Goal: Transaction & Acquisition: Purchase product/service

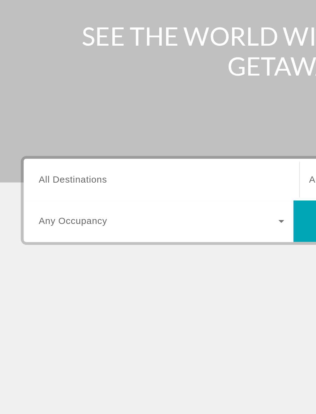
click at [62, 180] on input "Destination All Destinations" at bounding box center [87, 183] width 131 height 7
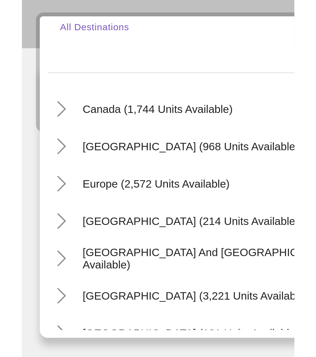
scroll to position [47, 0]
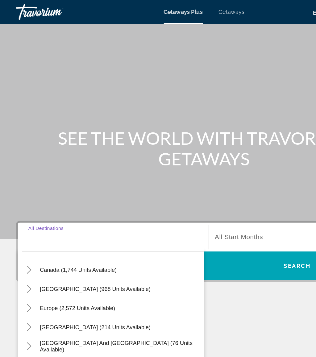
click at [180, 8] on span "Getaways" at bounding box center [179, 9] width 20 height 5
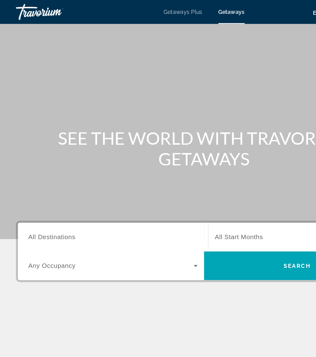
click at [56, 182] on span "All Destinations" at bounding box center [40, 183] width 36 height 5
click at [56, 182] on input "Destination All Destinations" at bounding box center [87, 183] width 131 height 7
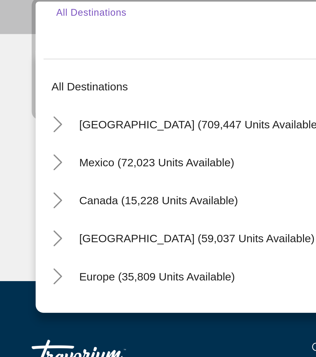
click at [23, 217] on icon "Toggle United States (709,447 units available)" at bounding box center [22, 220] width 6 height 6
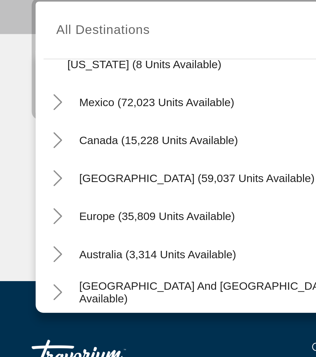
scroll to position [690, 0]
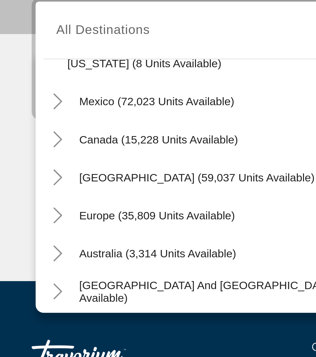
click at [24, 208] on icon "Toggle Mexico (72,023 units available)" at bounding box center [22, 211] width 6 height 6
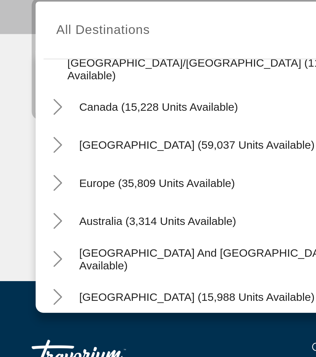
scroll to position [851, 0]
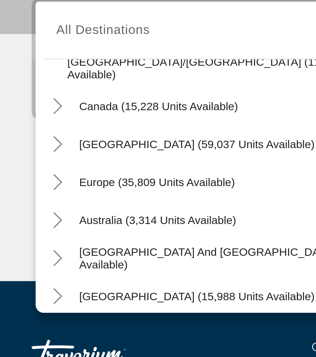
click at [23, 210] on icon "Toggle Canada (15,228 units available)" at bounding box center [22, 213] width 3 height 6
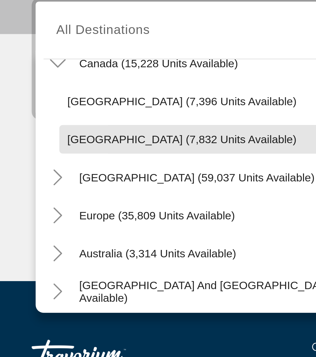
scroll to position [871, 0]
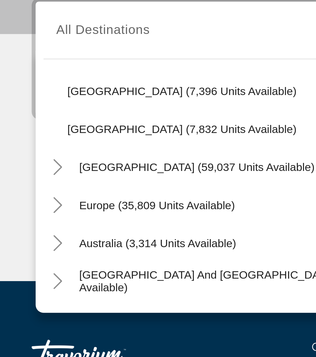
click at [23, 234] on icon "Toggle Caribbean & Atlantic Islands (59,037 units available)" at bounding box center [22, 237] width 6 height 6
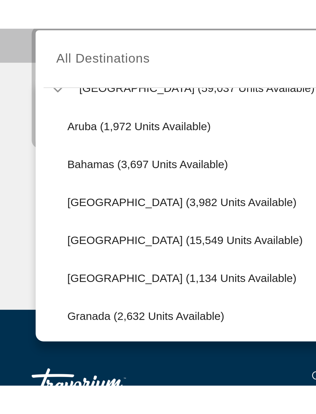
scroll to position [910, 0]
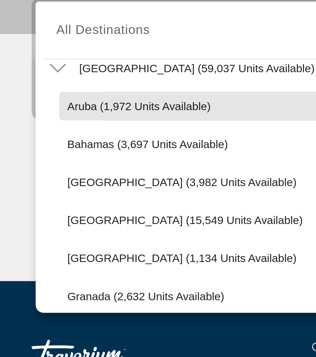
click at [69, 211] on span "Aruba (1,972 units available)" at bounding box center [54, 213] width 56 height 5
type input "**********"
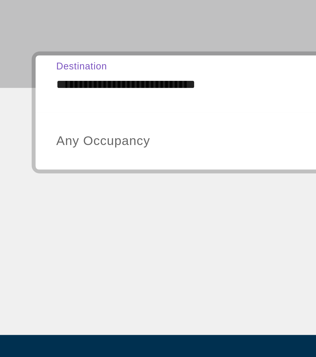
click at [64, 202] on span "Search widget" at bounding box center [86, 205] width 128 height 7
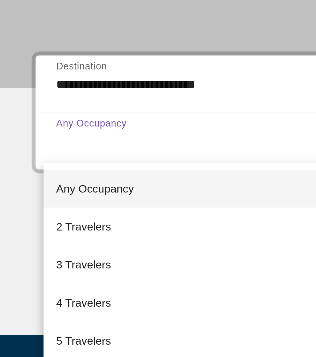
click at [45, 261] on mat-option "4 Travelers" at bounding box center [87, 268] width 141 height 15
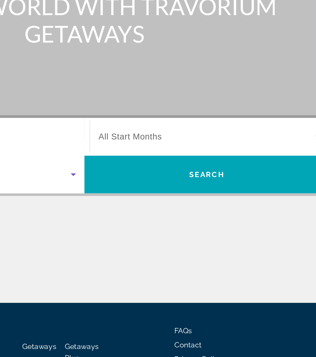
click at [158, 198] on span "Search widget" at bounding box center [230, 205] width 144 height 15
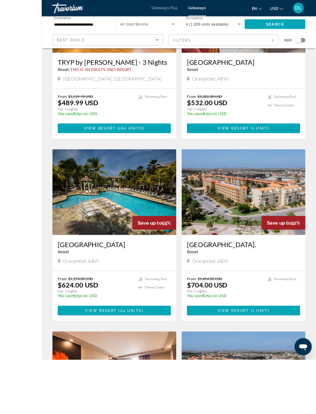
scroll to position [162, 0]
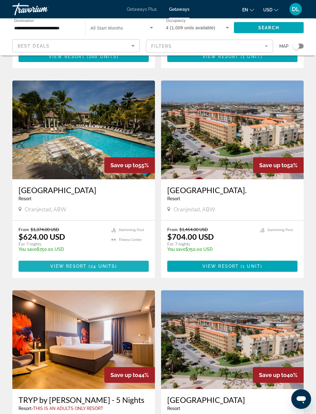
click at [110, 263] on span "Main content" at bounding box center [83, 266] width 130 height 15
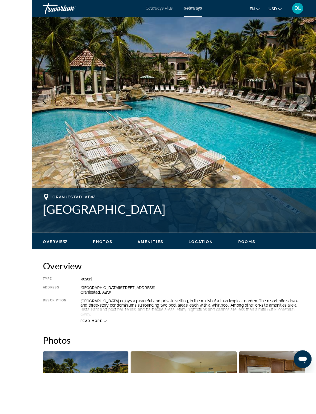
scroll to position [113, 0]
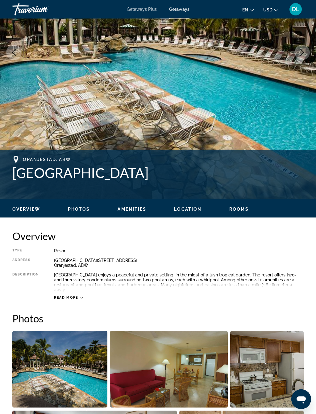
click at [298, 54] on icon "Next image" at bounding box center [301, 52] width 7 height 7
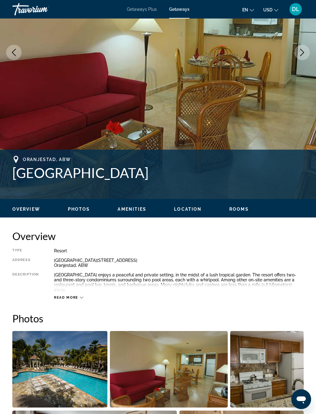
click at [305, 55] on icon "Next image" at bounding box center [301, 52] width 7 height 7
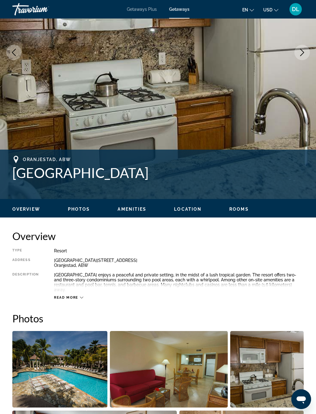
click at [308, 57] on img "Main content" at bounding box center [158, 52] width 316 height 293
click at [301, 55] on icon "Next image" at bounding box center [301, 52] width 7 height 7
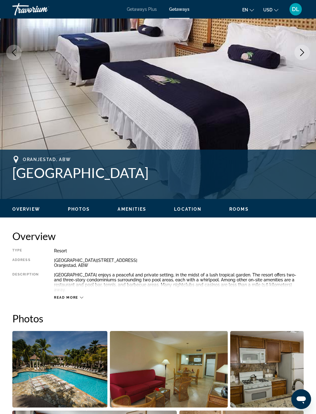
click at [304, 52] on icon "Next image" at bounding box center [301, 52] width 7 height 7
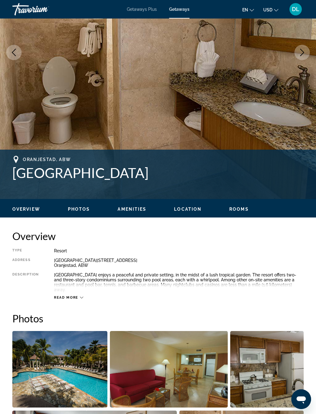
click at [305, 54] on icon "Next image" at bounding box center [301, 52] width 7 height 7
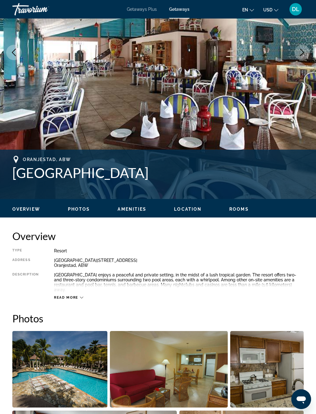
click at [297, 57] on button "Next image" at bounding box center [301, 52] width 15 height 15
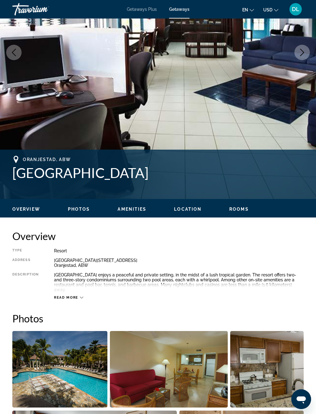
click at [299, 53] on icon "Next image" at bounding box center [301, 52] width 7 height 7
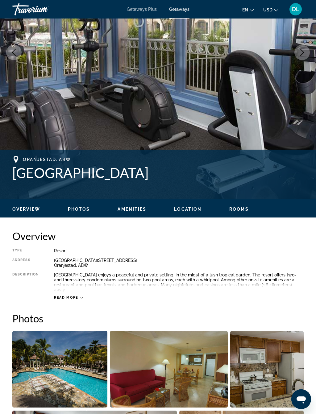
click at [302, 58] on button "Next image" at bounding box center [301, 52] width 15 height 15
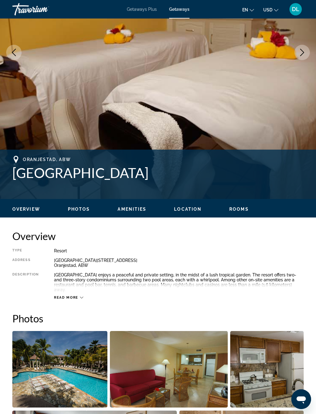
click at [302, 49] on icon "Next image" at bounding box center [301, 52] width 7 height 7
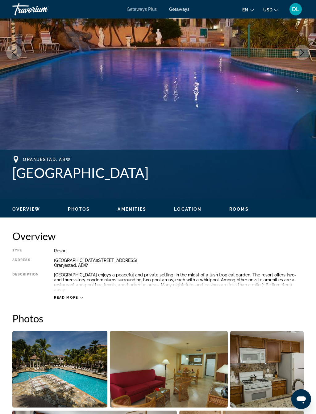
click at [300, 51] on icon "Next image" at bounding box center [301, 52] width 7 height 7
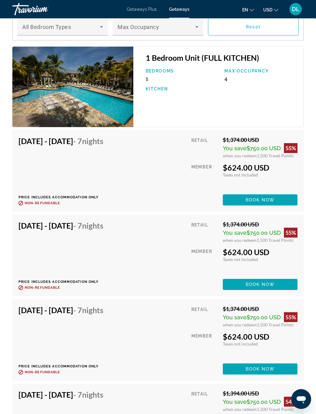
scroll to position [1081, 0]
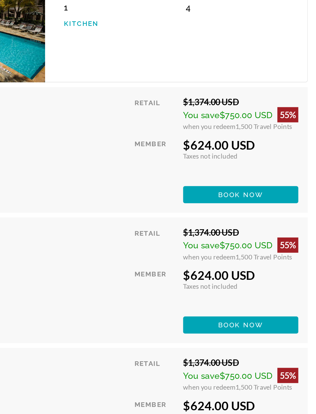
click at [223, 162] on span "Main content" at bounding box center [260, 169] width 75 height 15
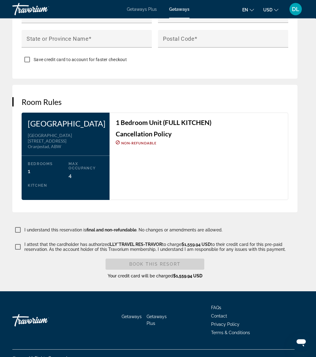
scroll to position [866, 0]
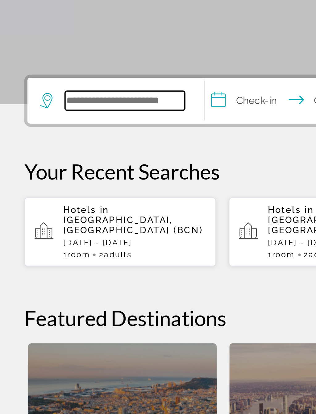
click at [59, 179] on input "Search widget" at bounding box center [61, 183] width 58 height 9
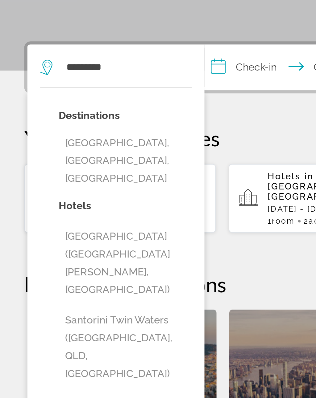
click at [80, 214] on button "Santorini, Santorini Island, Greece" at bounding box center [61, 228] width 64 height 29
type input "**********"
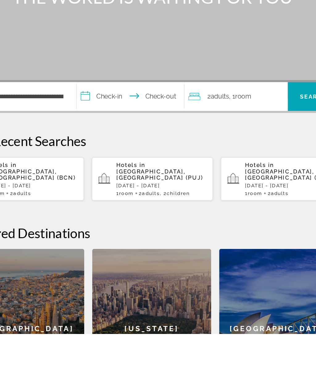
click at [100, 172] on input "**********" at bounding box center [142, 184] width 85 height 24
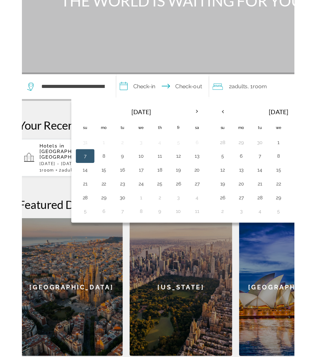
scroll to position [96, 0]
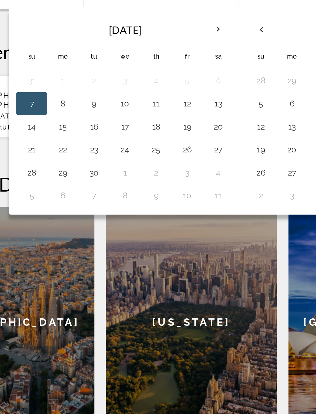
click at [117, 158] on button "17" at bounding box center [122, 162] width 10 height 9
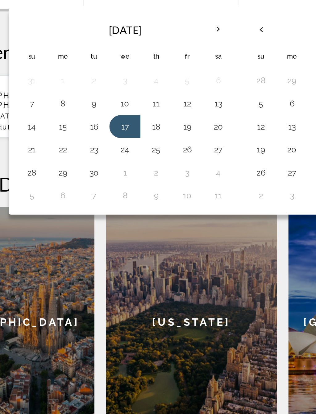
click at [117, 170] on button "24" at bounding box center [122, 174] width 10 height 9
type input "**********"
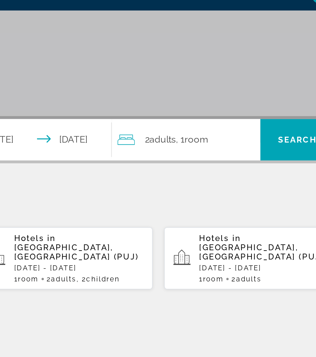
scroll to position [66, 0]
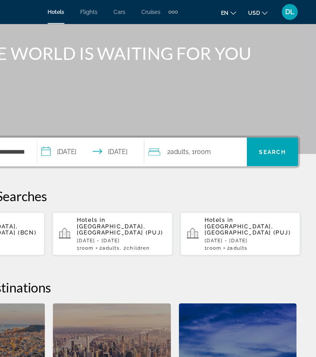
click at [272, 117] on span "Search" at bounding box center [282, 117] width 21 height 5
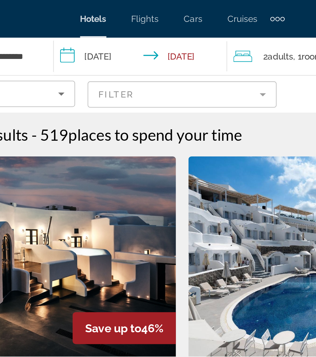
click at [95, 27] on input "**********" at bounding box center [139, 28] width 88 height 20
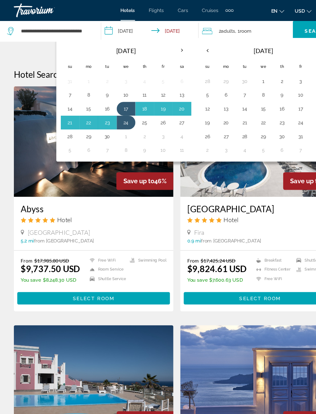
click at [164, 109] on button "27" at bounding box center [163, 109] width 10 height 9
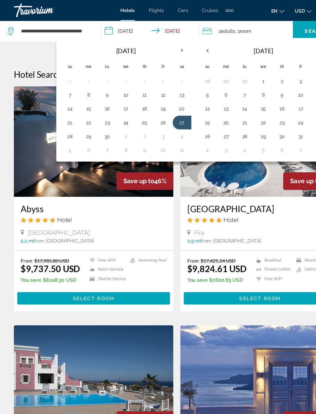
click at [147, 118] on button "3" at bounding box center [146, 121] width 10 height 9
type input "**********"
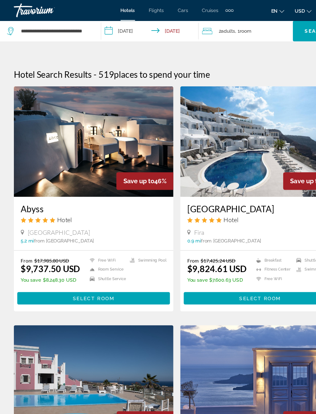
click at [273, 21] on span "Search widget" at bounding box center [282, 27] width 42 height 15
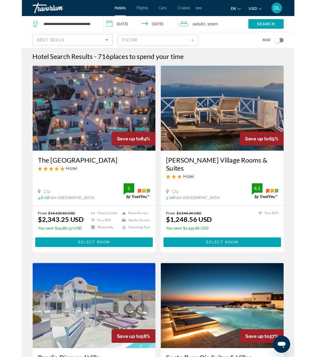
scroll to position [33, 0]
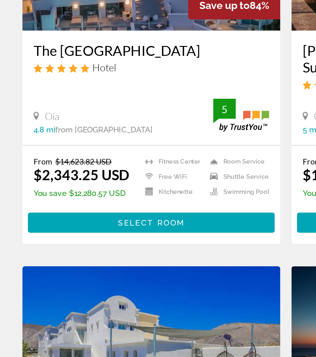
click at [105, 241] on span "Main content" at bounding box center [83, 248] width 136 height 15
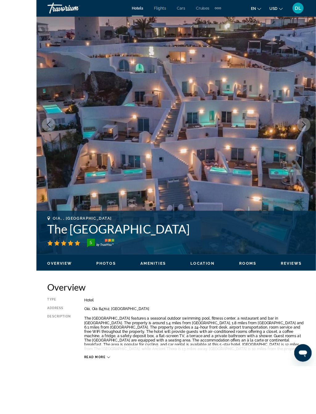
scroll to position [82, 0]
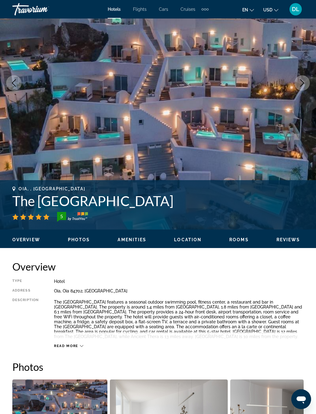
click at [302, 83] on icon "Next image" at bounding box center [301, 82] width 7 height 7
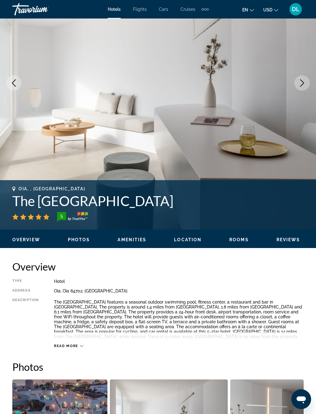
click at [306, 84] on button "Next image" at bounding box center [301, 82] width 15 height 15
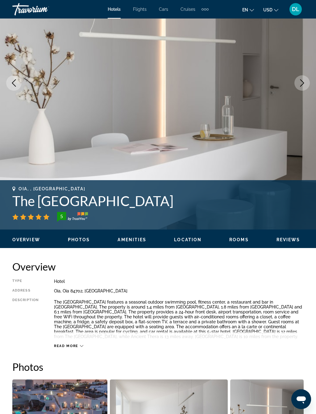
click at [306, 80] on button "Next image" at bounding box center [301, 82] width 15 height 15
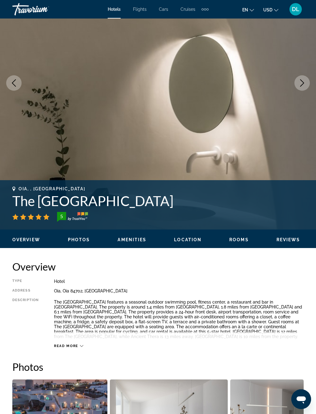
click at [307, 80] on button "Next image" at bounding box center [301, 82] width 15 height 15
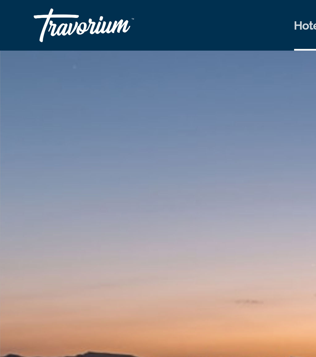
scroll to position [0, 0]
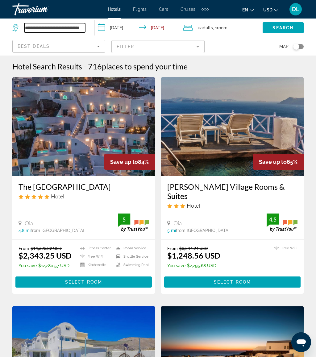
click at [78, 24] on input "**********" at bounding box center [54, 27] width 61 height 9
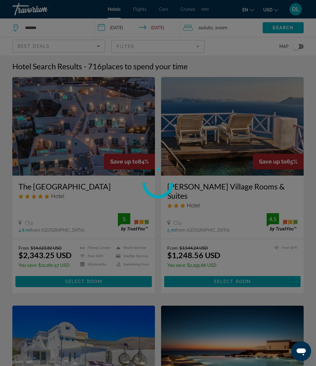
click at [64, 25] on div at bounding box center [158, 183] width 316 height 366
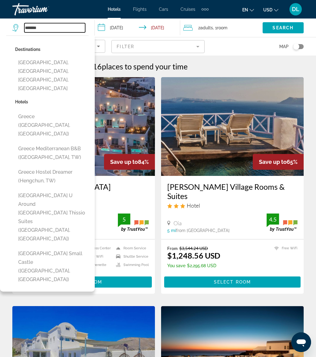
click at [64, 24] on input "******" at bounding box center [54, 27] width 61 height 9
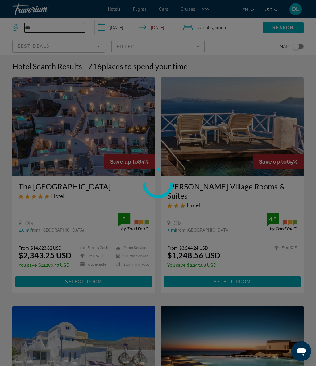
type input "*"
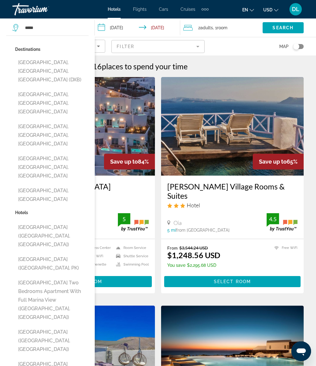
click at [73, 57] on button "Dubai, Dubai Emirate, United Arab Emirates (DXB)" at bounding box center [51, 71] width 73 height 29
type input "**********"
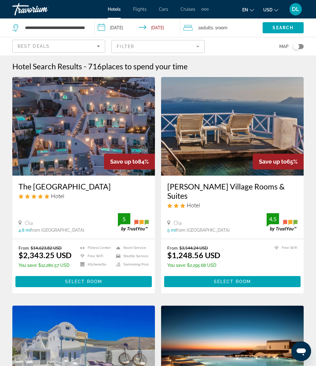
click at [124, 24] on input "**********" at bounding box center [139, 28] width 88 height 20
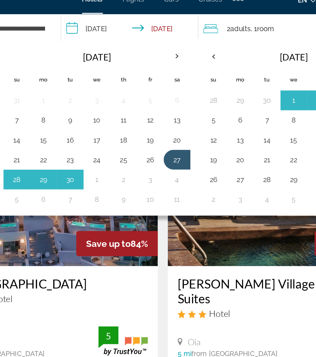
click at [145, 117] on button "3" at bounding box center [150, 121] width 10 height 9
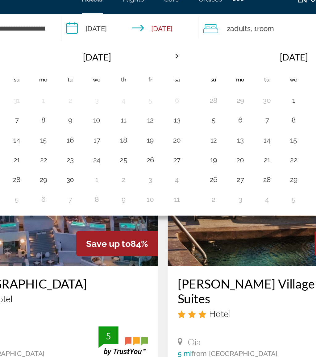
click at [145, 130] on button "10" at bounding box center [150, 134] width 10 height 9
type input "**********"
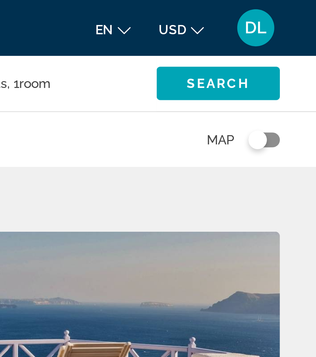
click at [272, 28] on span "Search" at bounding box center [282, 27] width 21 height 5
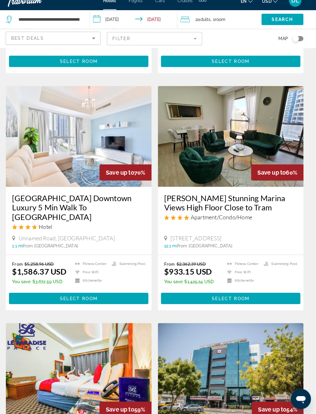
scroll to position [220, 0]
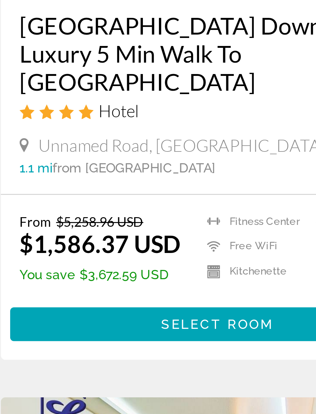
click at [52, 285] on span "Main content" at bounding box center [83, 292] width 136 height 15
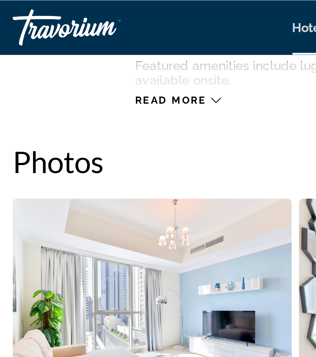
scroll to position [372, 0]
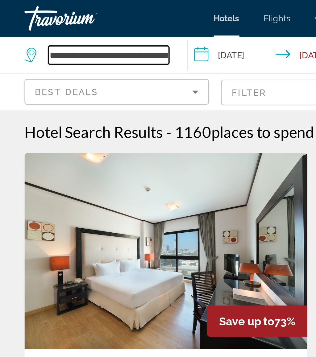
click at [83, 27] on input "**********" at bounding box center [54, 27] width 61 height 9
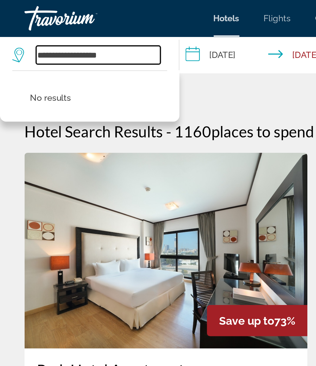
click at [68, 27] on input "**********" at bounding box center [49, 27] width 63 height 9
type input "*"
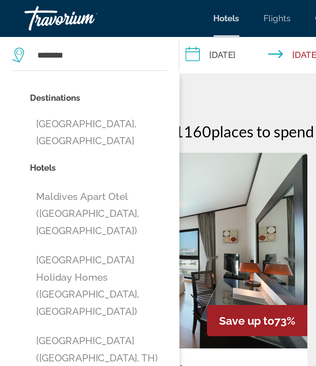
click at [61, 63] on button "Maldives, Maldives" at bounding box center [49, 67] width 69 height 20
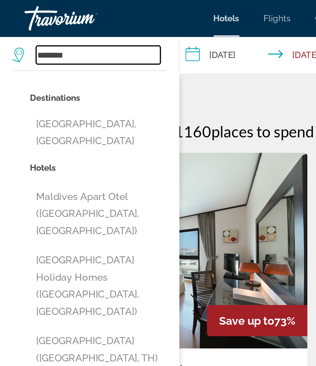
type input "**********"
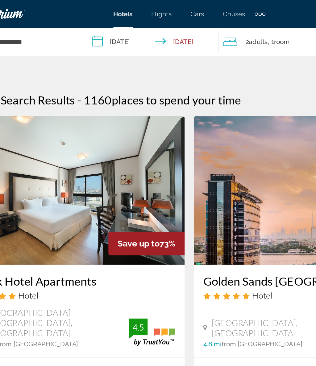
click at [90, 26] on input "**********" at bounding box center [135, 28] width 90 height 20
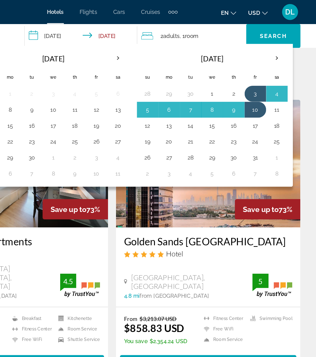
click at [247, 83] on button "9" at bounding box center [252, 84] width 10 height 9
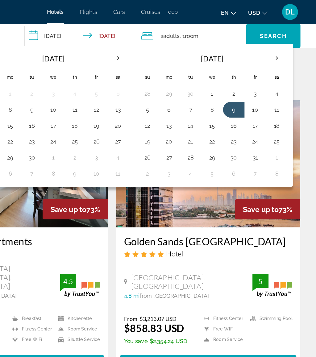
click at [247, 94] on button "16" at bounding box center [252, 97] width 10 height 9
type input "**********"
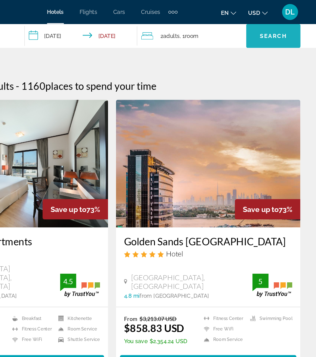
click at [272, 27] on span "Search" at bounding box center [282, 27] width 21 height 5
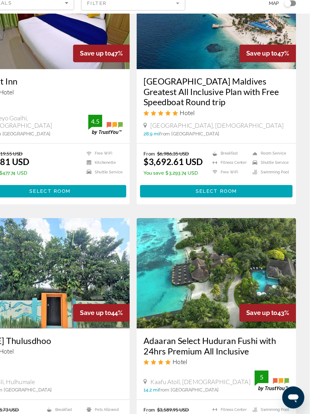
scroll to position [739, 0]
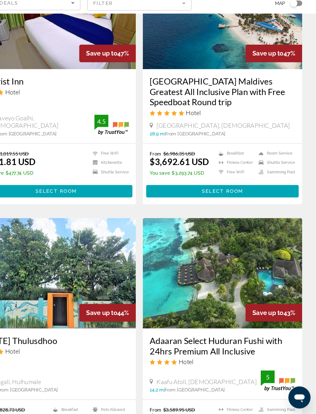
click at [207, 207] on span "Main content" at bounding box center [232, 214] width 136 height 15
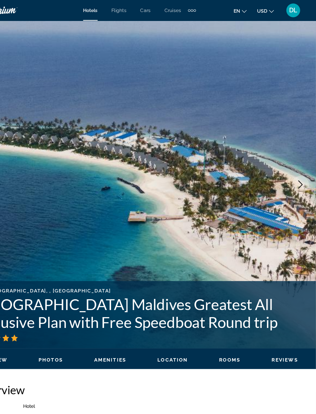
click at [298, 167] on icon "Next image" at bounding box center [301, 164] width 7 height 7
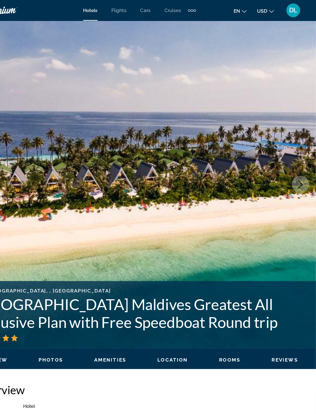
click at [294, 163] on button "Next image" at bounding box center [301, 164] width 15 height 15
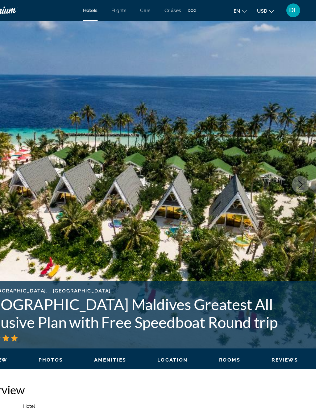
click at [294, 161] on button "Next image" at bounding box center [301, 164] width 15 height 15
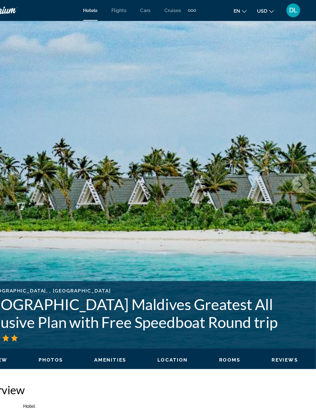
click at [294, 164] on button "Next image" at bounding box center [301, 164] width 15 height 15
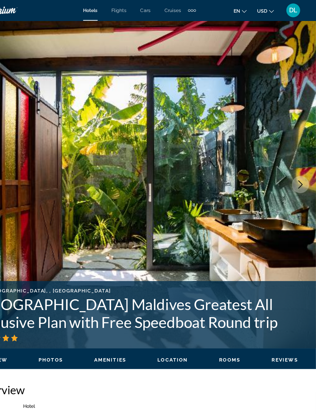
click at [294, 164] on button "Next image" at bounding box center [301, 164] width 15 height 15
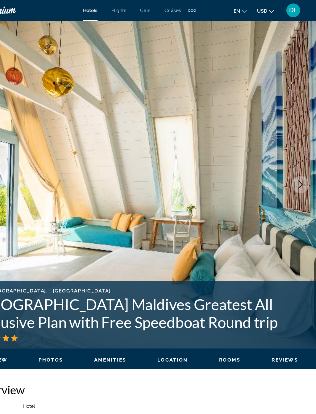
click at [298, 162] on icon "Next image" at bounding box center [301, 164] width 7 height 7
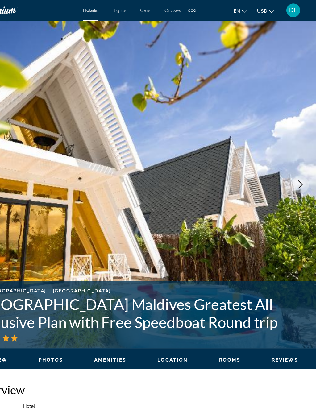
click at [298, 164] on icon "Next image" at bounding box center [301, 164] width 7 height 7
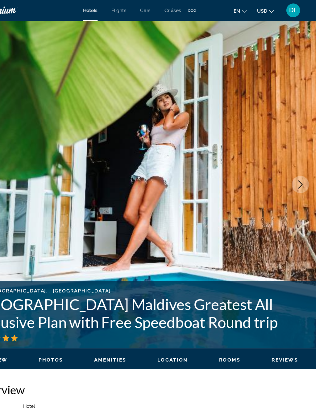
click at [298, 166] on icon "Next image" at bounding box center [301, 164] width 7 height 7
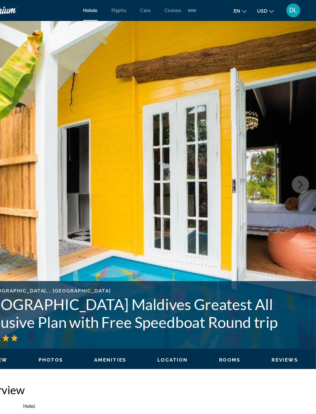
click at [298, 168] on icon "Next image" at bounding box center [301, 164] width 7 height 7
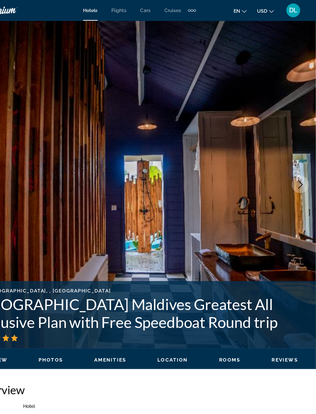
click at [260, 159] on img "Main content" at bounding box center [158, 164] width 316 height 293
click at [294, 163] on button "Next image" at bounding box center [301, 164] width 15 height 15
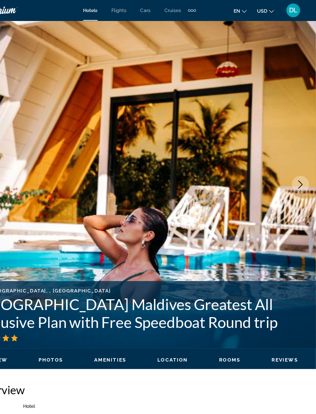
click at [294, 164] on button "Next image" at bounding box center [301, 164] width 15 height 15
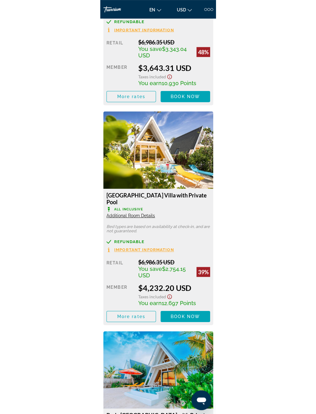
scroll to position [951, 0]
